Goal: Task Accomplishment & Management: Manage account settings

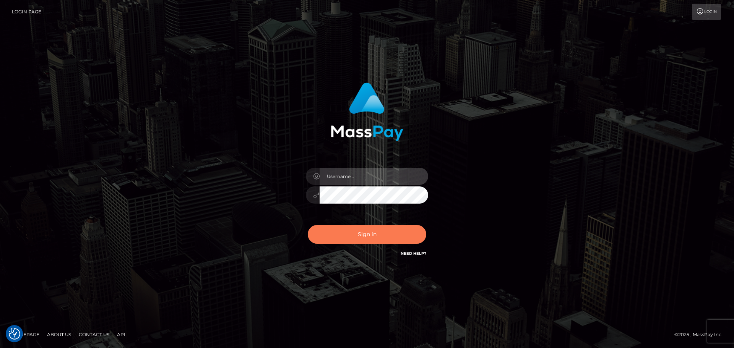
type input "[PERSON_NAME].rollacan"
click at [371, 239] on button "Sign in" at bounding box center [367, 234] width 119 height 19
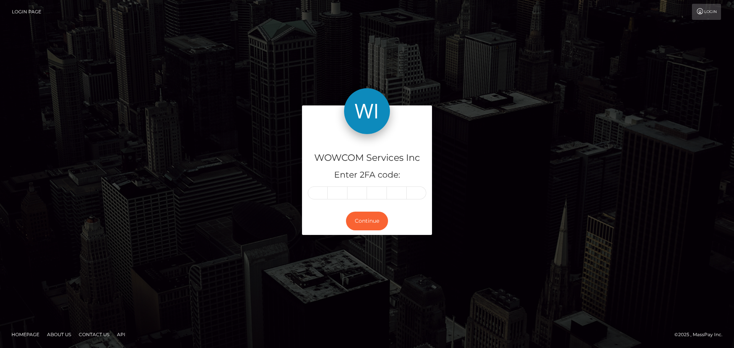
click at [319, 199] on input "text" at bounding box center [318, 193] width 20 height 13
type input "7"
type input "8"
type input "9"
type input "7"
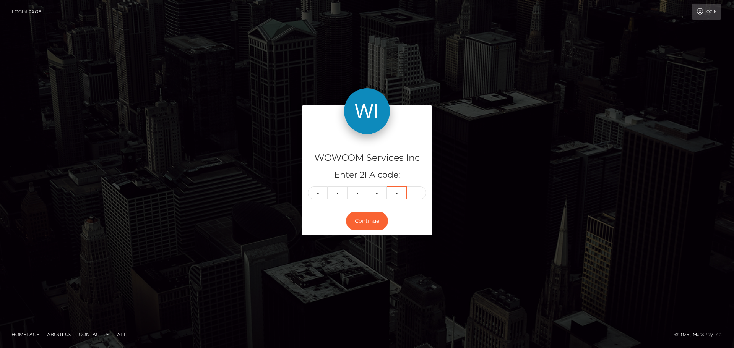
type input "4"
type input "8"
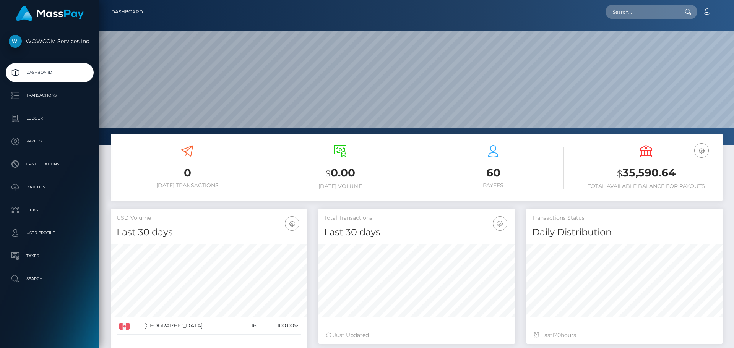
scroll to position [136, 197]
click at [712, 10] on link "Account" at bounding box center [710, 12] width 23 height 16
click at [690, 50] on link "Logout" at bounding box center [691, 49] width 61 height 14
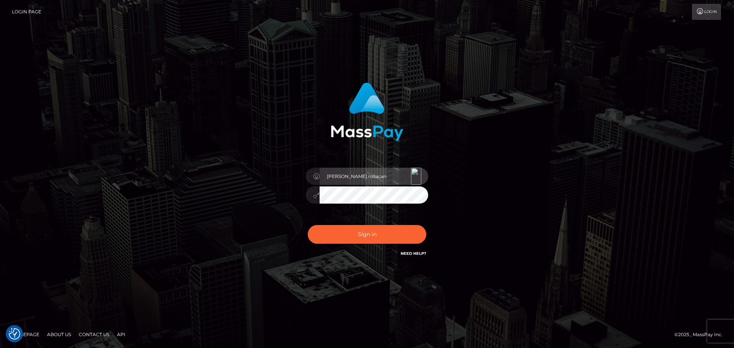
click at [382, 174] on input "Victor.rollacan" at bounding box center [374, 176] width 109 height 17
type input "Victor.wowcan2"
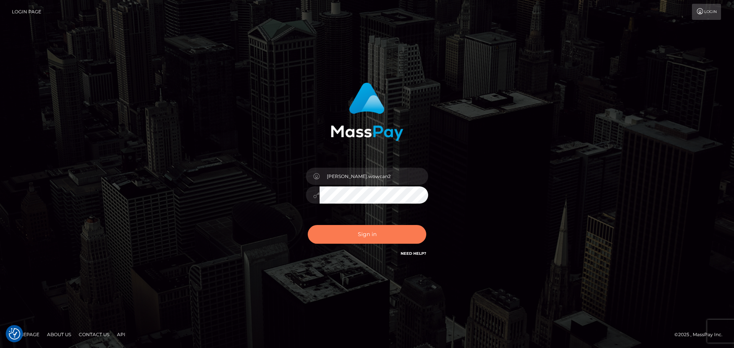
click at [383, 236] on button "Sign in" at bounding box center [367, 234] width 119 height 19
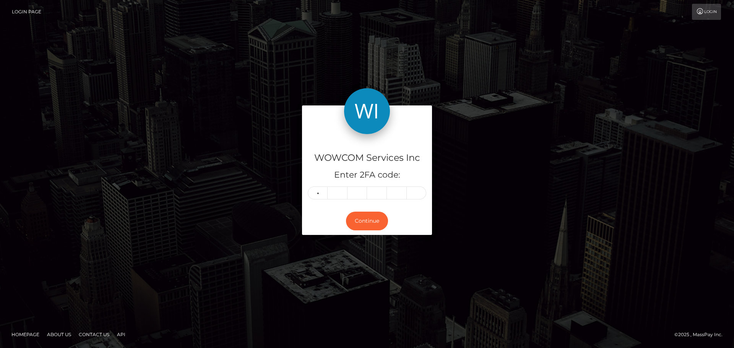
type input "0"
type input "7"
type input "8"
type input "5"
type input "8"
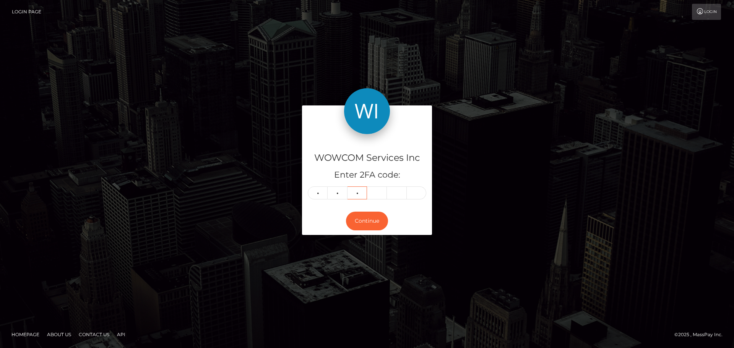
type input "5"
type input "8"
type input "7"
type input "6"
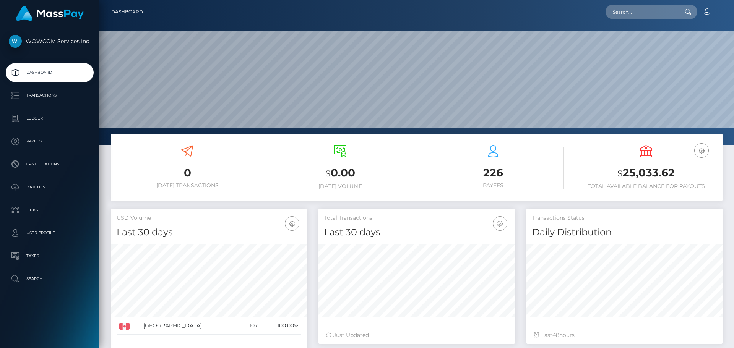
scroll to position [136, 197]
